Goal: Task Accomplishment & Management: Use online tool/utility

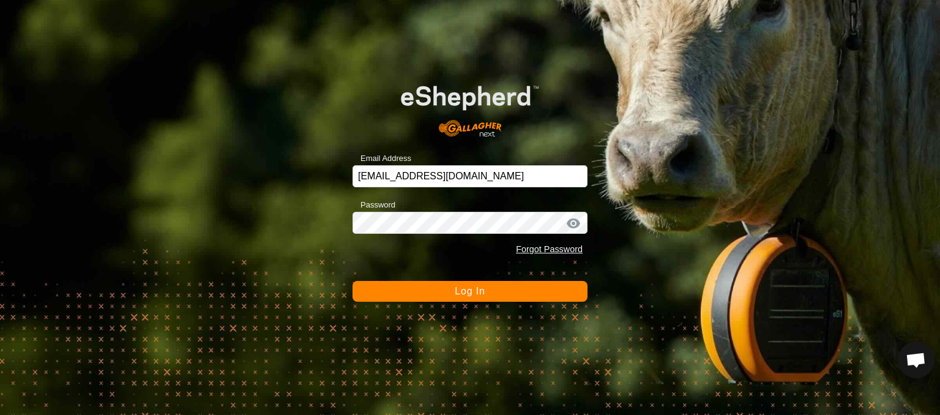
click at [464, 293] on span "Log In" at bounding box center [470, 291] width 30 height 10
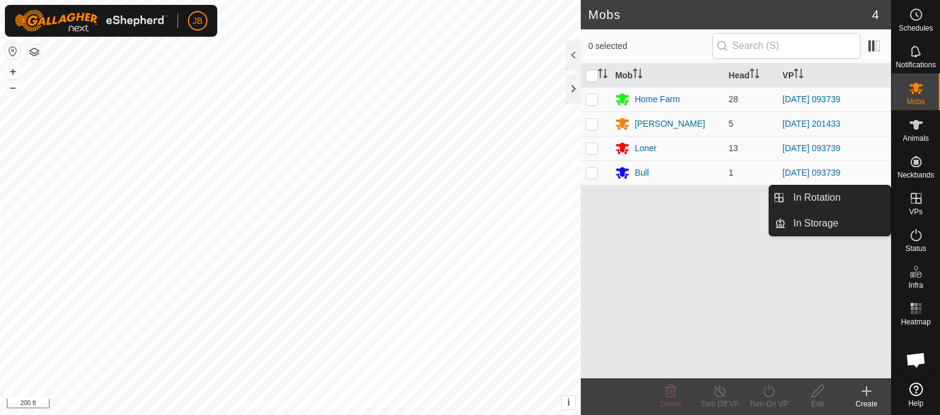
click at [919, 199] on icon at bounding box center [916, 198] width 11 height 11
click at [834, 193] on link "In Rotation" at bounding box center [838, 197] width 105 height 24
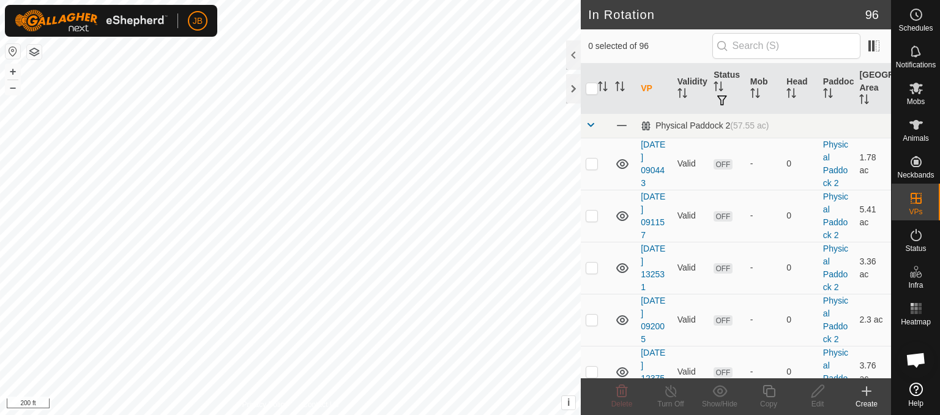
click at [872, 394] on icon at bounding box center [866, 391] width 15 height 15
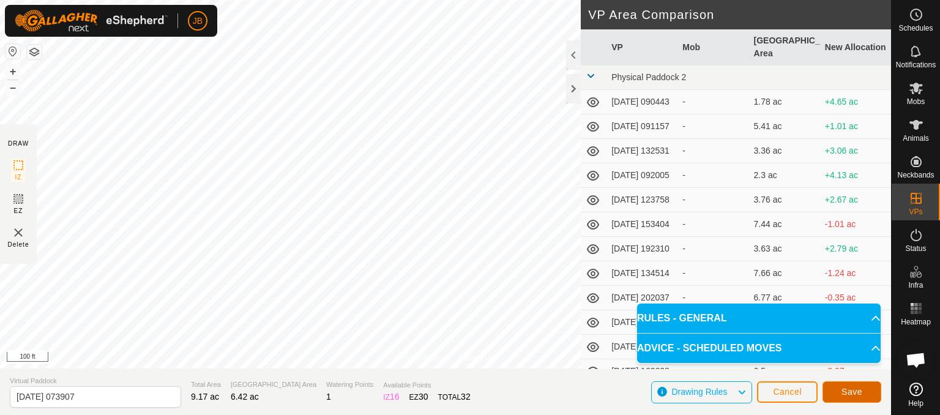
click at [855, 388] on span "Save" at bounding box center [852, 392] width 21 height 10
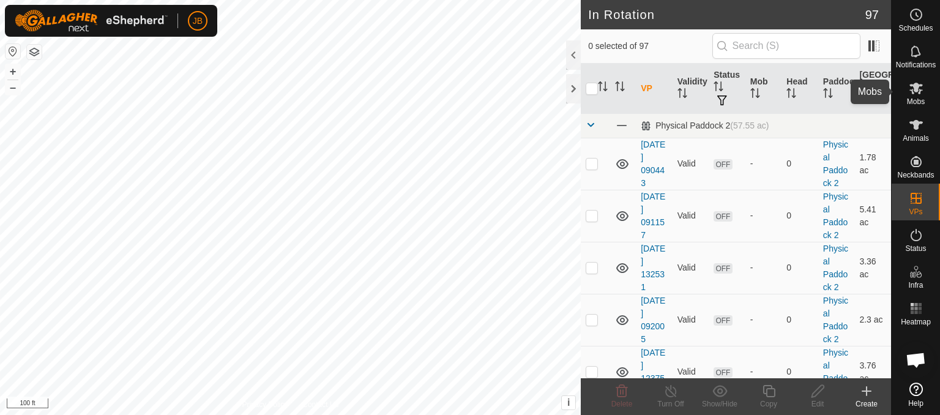
click at [915, 88] on icon at bounding box center [916, 89] width 13 height 12
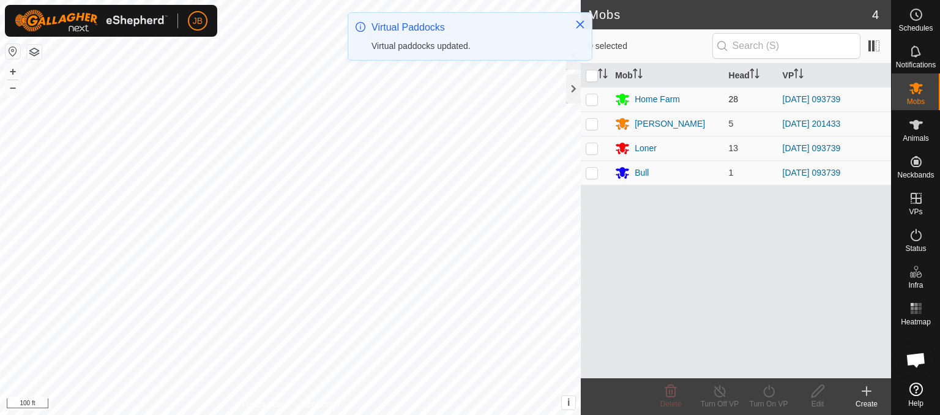
click at [591, 102] on p-checkbox at bounding box center [592, 99] width 12 height 10
checkbox input "true"
click at [592, 146] on p-checkbox at bounding box center [592, 148] width 12 height 10
checkbox input "true"
click at [592, 170] on p-checkbox at bounding box center [592, 173] width 12 height 10
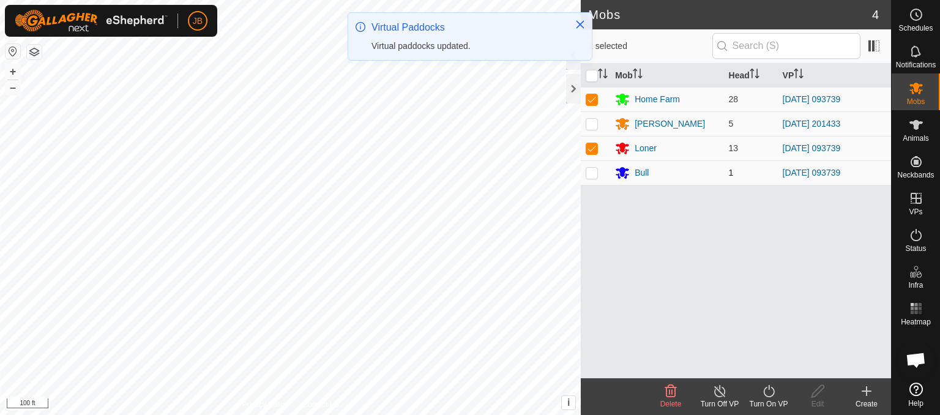
checkbox input "true"
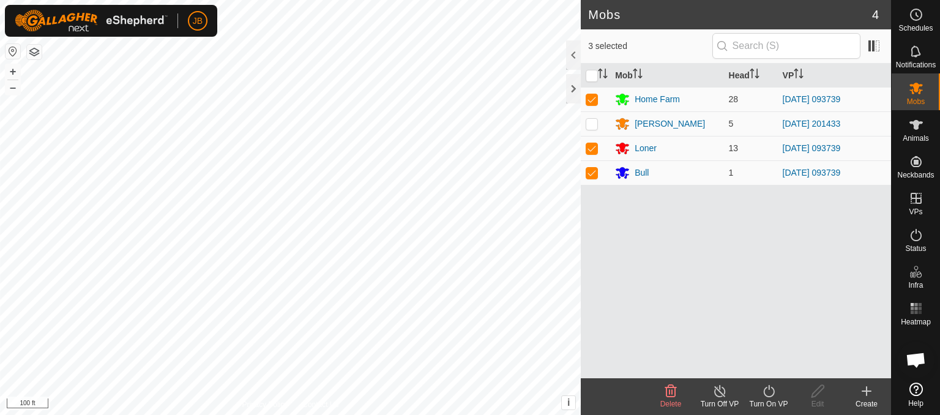
click at [769, 392] on icon at bounding box center [769, 391] width 15 height 15
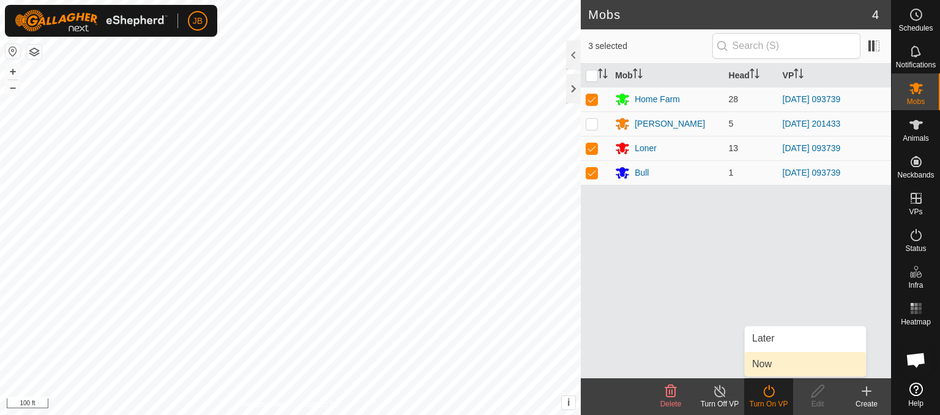
click at [762, 364] on link "Now" at bounding box center [805, 364] width 121 height 24
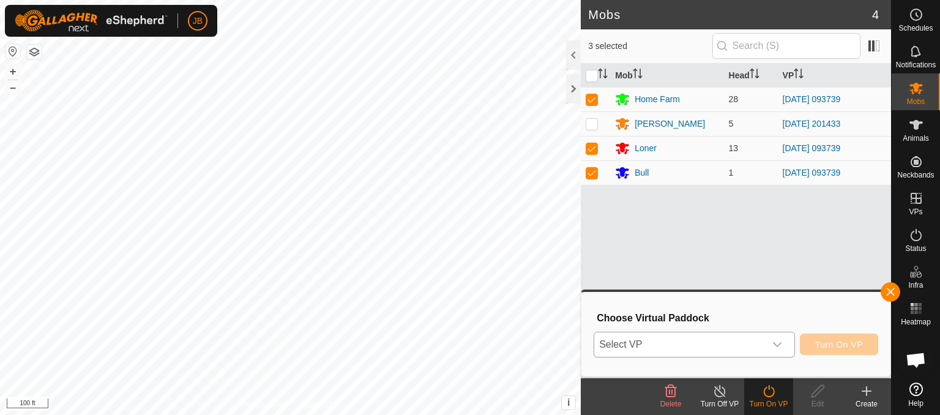
click at [782, 350] on div "dropdown trigger" at bounding box center [777, 344] width 24 height 24
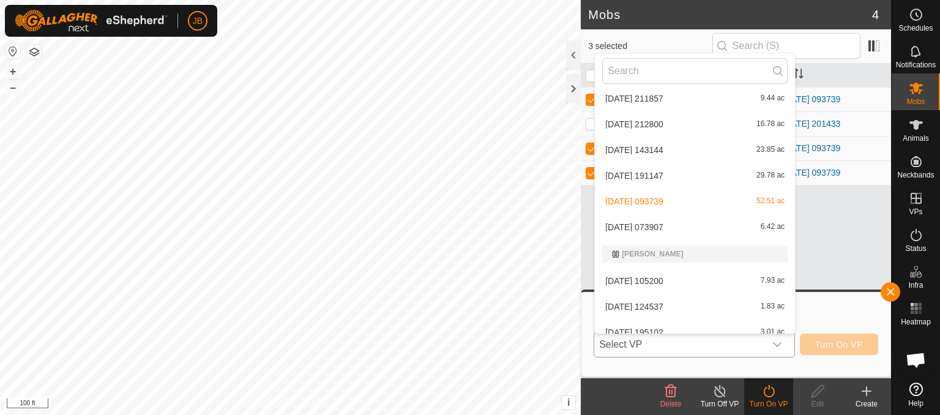
scroll to position [1828, 0]
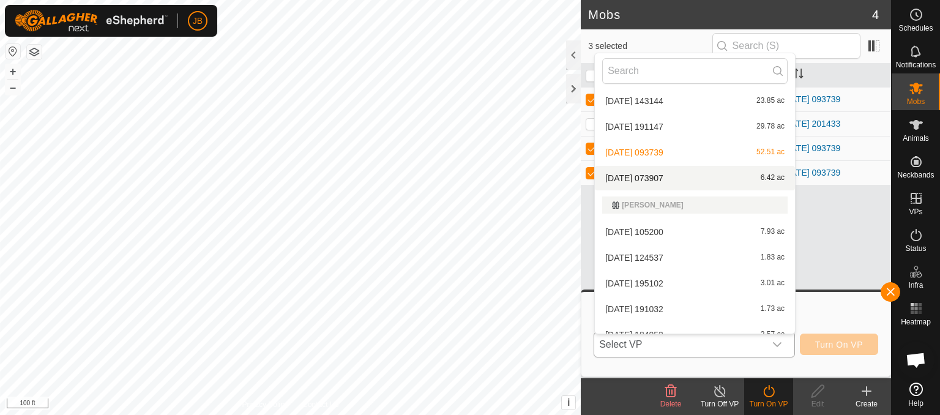
click at [631, 177] on li "2025-09-24 073907 6.42 ac" at bounding box center [695, 178] width 200 height 24
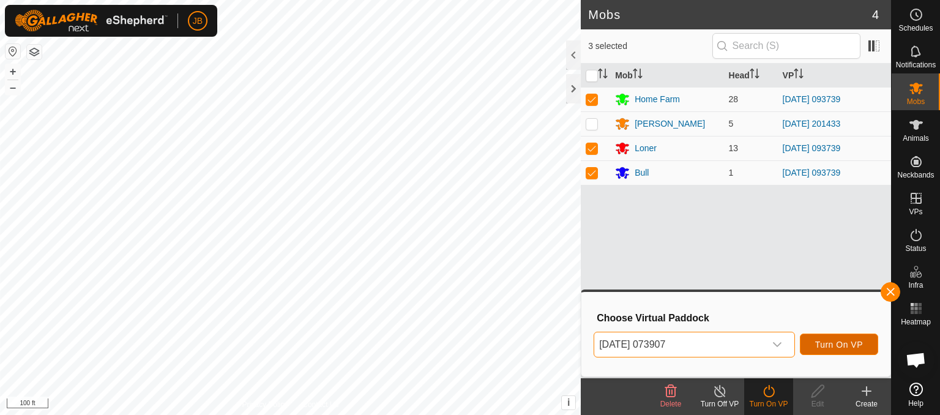
click at [818, 340] on span "Turn On VP" at bounding box center [839, 345] width 48 height 10
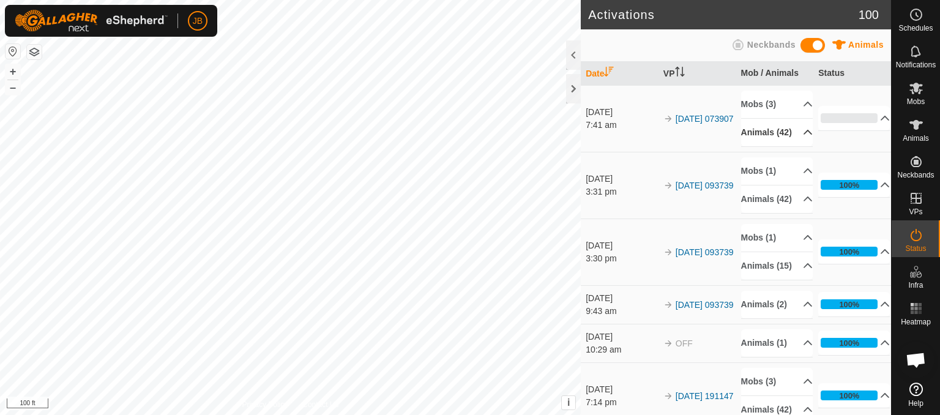
click at [794, 133] on p-accordion-header "Animals (42)" at bounding box center [777, 133] width 72 height 28
click at [794, 138] on p-accordion-header "Animals (42)" at bounding box center [777, 133] width 72 height 28
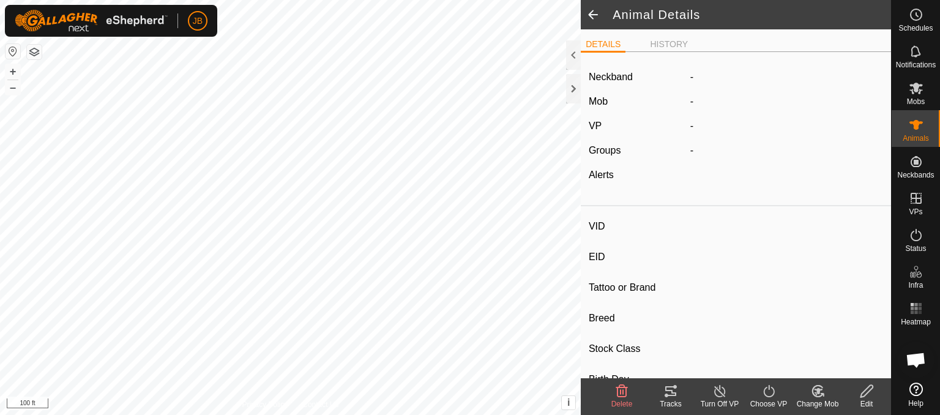
type input "Seaforth"
type input "-"
type input "376"
type input "-"
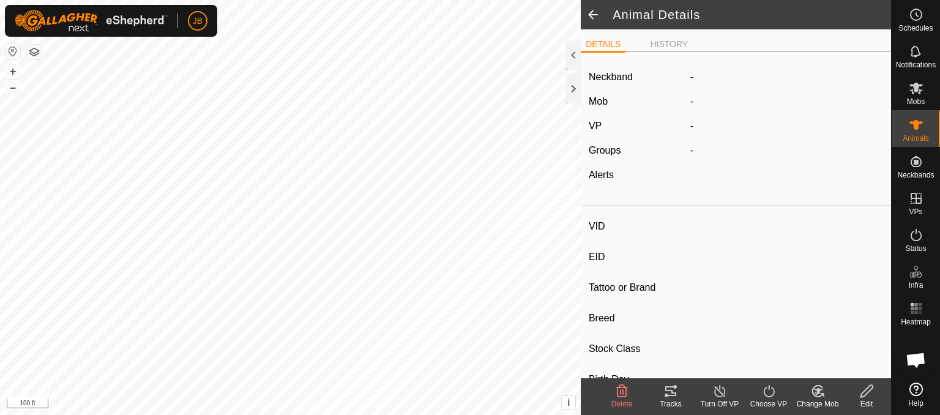
type input "0 kg"
type input "-"
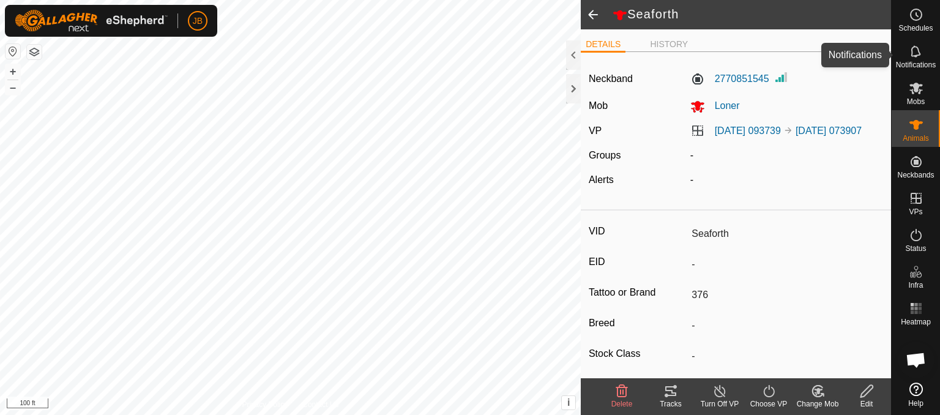
click at [915, 48] on icon at bounding box center [916, 51] width 15 height 15
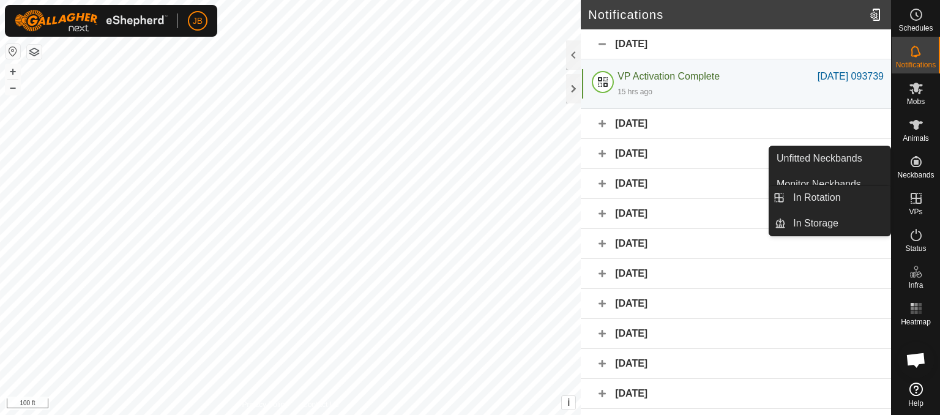
click at [918, 198] on icon at bounding box center [916, 198] width 11 height 11
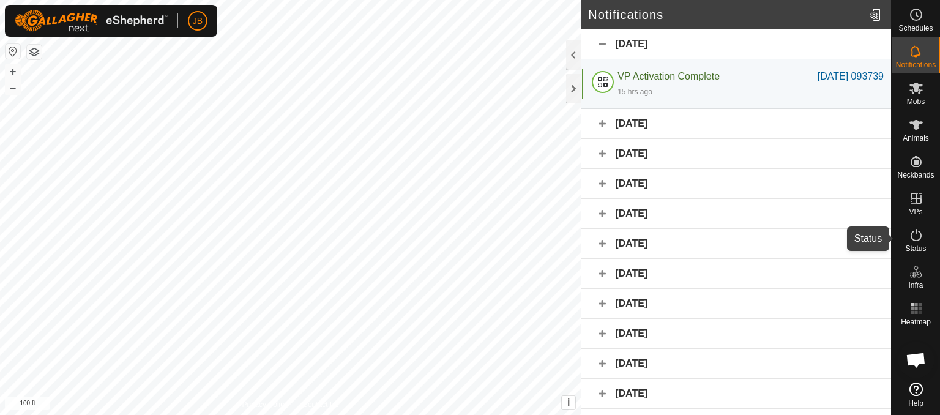
click at [915, 237] on icon at bounding box center [916, 235] width 15 height 15
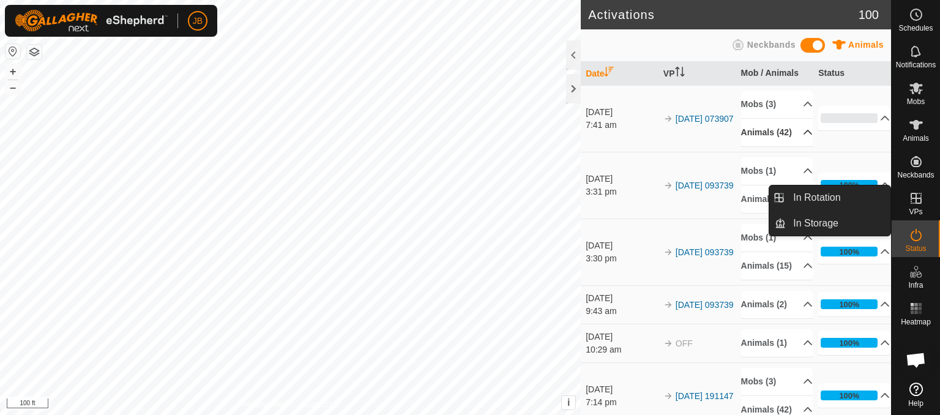
click at [796, 138] on p-accordion-header "Animals (42)" at bounding box center [777, 133] width 72 height 28
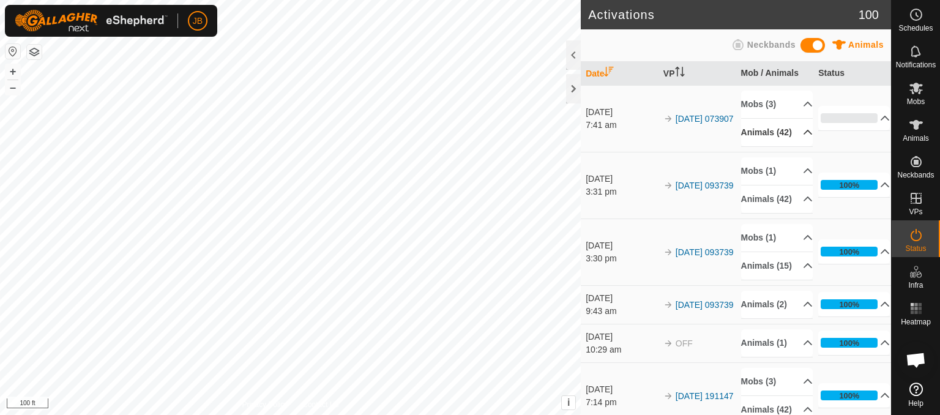
click at [779, 145] on p-accordion-header "Animals (42)" at bounding box center [777, 133] width 72 height 28
click at [701, 257] on link "[DATE] 093739" at bounding box center [705, 252] width 58 height 10
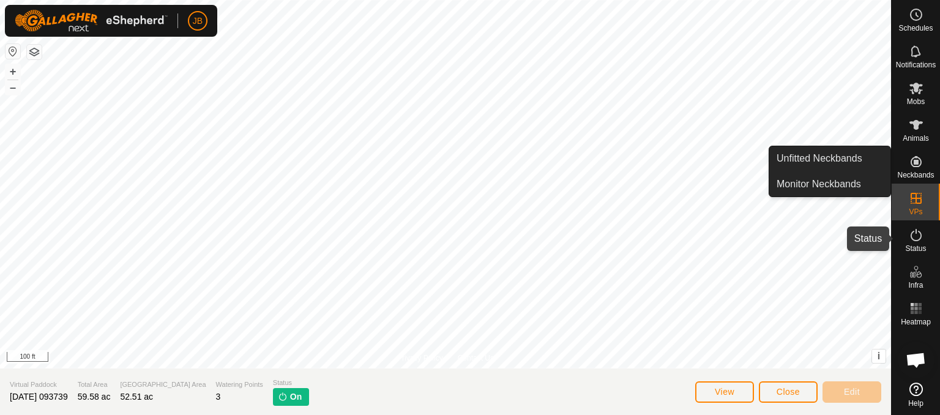
click at [912, 231] on icon at bounding box center [916, 235] width 15 height 15
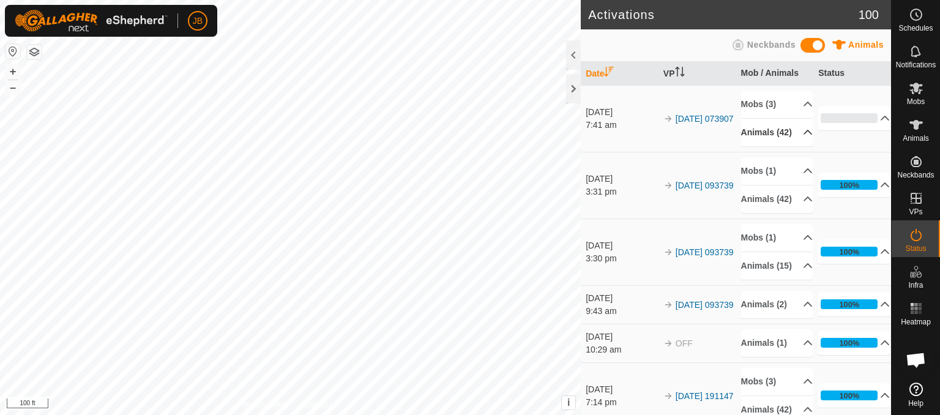
click at [790, 140] on p-accordion-header "Animals (42)" at bounding box center [777, 133] width 72 height 28
